Goal: Book appointment/travel/reservation

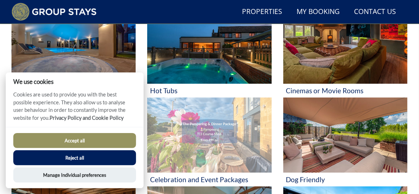
scroll to position [234, 0]
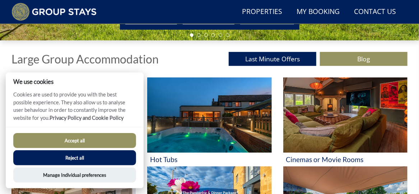
click at [107, 145] on button "Accept all" at bounding box center [74, 140] width 123 height 15
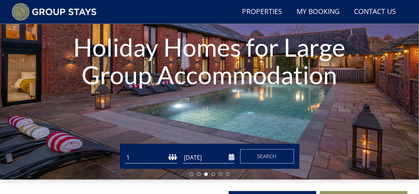
scroll to position [91, 0]
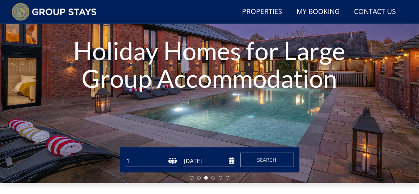
click at [232, 165] on input "[DATE]" at bounding box center [209, 161] width 52 height 12
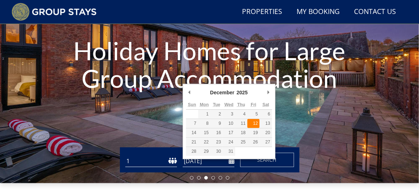
type input "[DATE]"
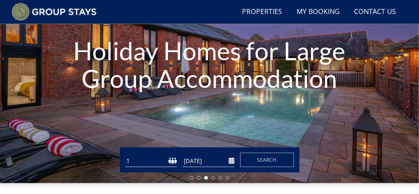
click at [149, 163] on select "1 2 3 4 5 6 7 8 9 10 11 12 13 14 15 16 17 18 19 20 21 22 23 24 25 26 27 28 29 3…" at bounding box center [151, 161] width 52 height 12
select select "10"
click at [125, 158] on select "1 2 3 4 5 6 7 8 9 10 11 12 13 14 15 16 17 18 19 20 21 22 23 24 25 26 27 28 29 3…" at bounding box center [151, 161] width 52 height 12
click at [285, 167] on button "Search" at bounding box center [267, 160] width 54 height 14
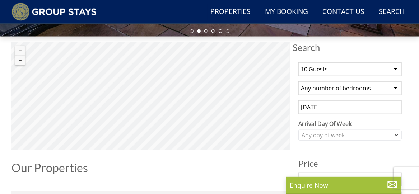
scroll to position [251, 0]
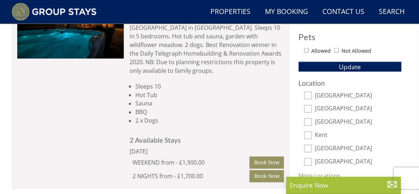
scroll to position [503, 0]
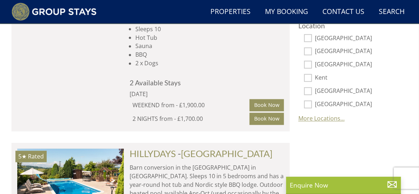
click at [312, 122] on link "More Locations..." at bounding box center [321, 119] width 46 height 8
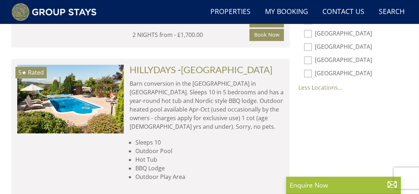
scroll to position [539, 0]
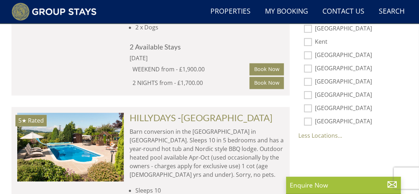
click at [307, 82] on input "[GEOGRAPHIC_DATA]" at bounding box center [308, 82] width 8 height 8
checkbox input "true"
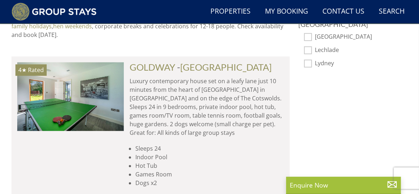
scroll to position [646, 0]
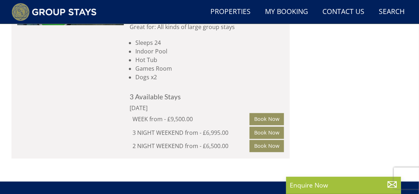
select select "10"
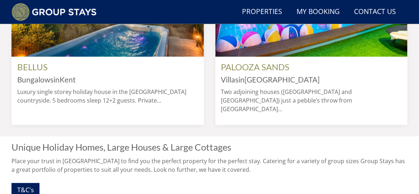
scroll to position [91, 0]
